Goal: Navigation & Orientation: Find specific page/section

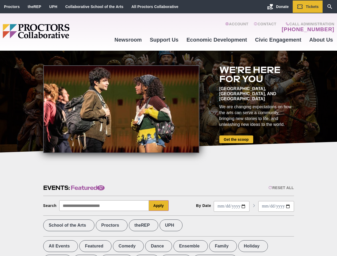
click at [169, 128] on div at bounding box center [121, 109] width 156 height 88
click at [281, 188] on div "Reset All" at bounding box center [281, 188] width 25 height 4
click at [159, 206] on button "Apply" at bounding box center [159, 206] width 20 height 11
